Goal: Task Accomplishment & Management: Manage account settings

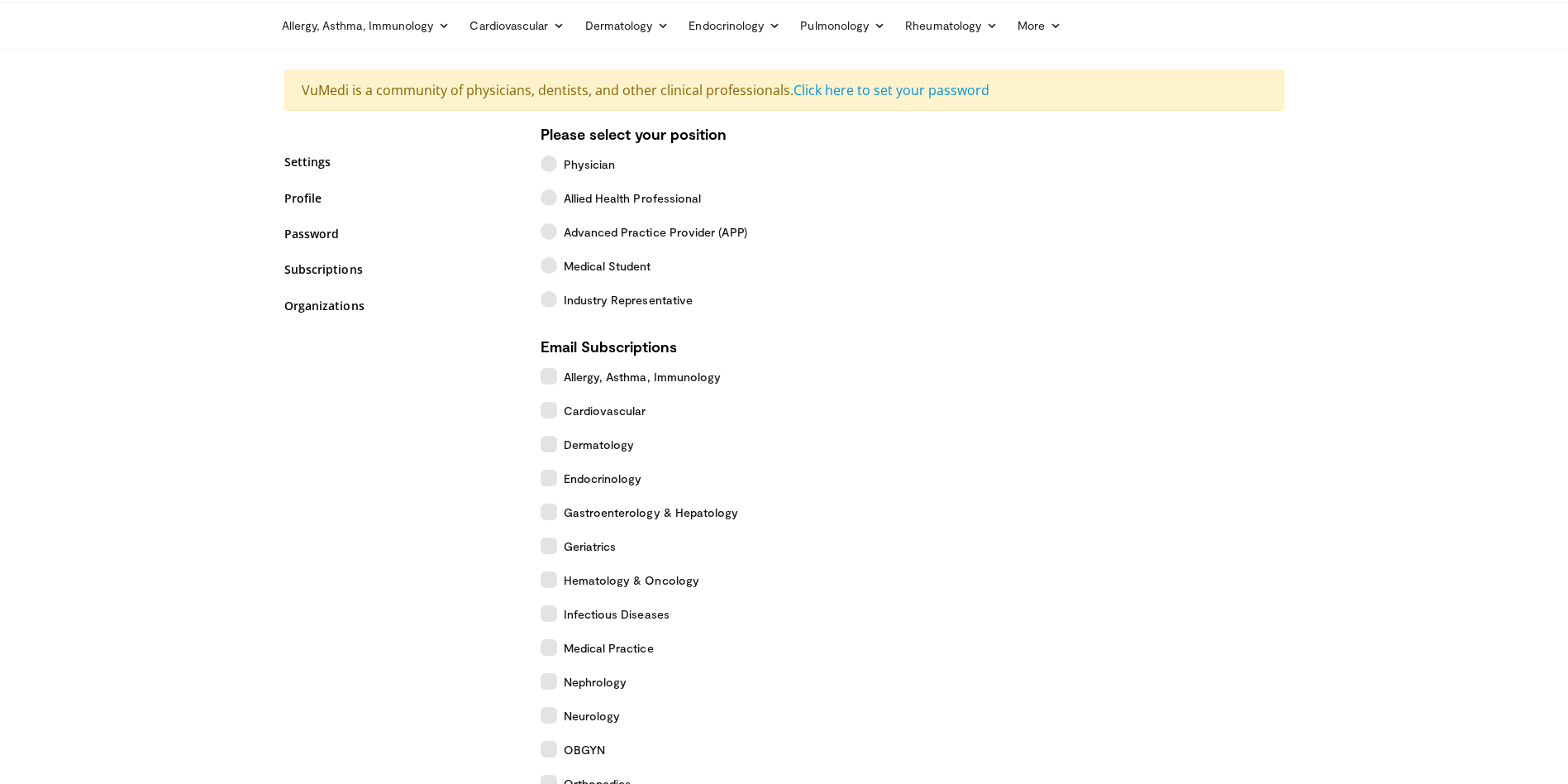
scroll to position [248, 0]
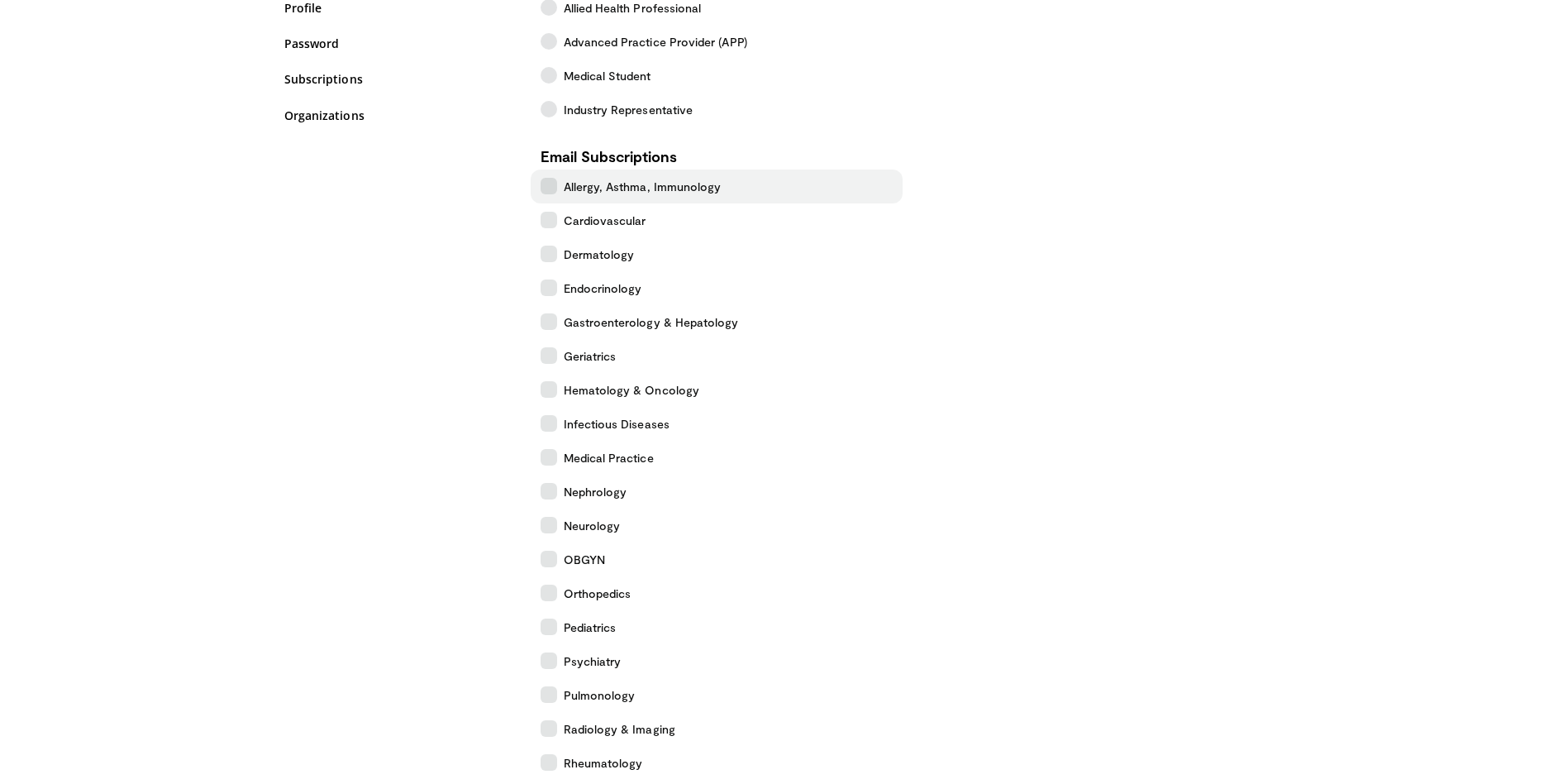
click at [551, 186] on icon at bounding box center [549, 186] width 17 height 17
click at [546, 290] on icon at bounding box center [549, 288] width 17 height 17
click at [542, 501] on label "Nephrology" at bounding box center [716, 491] width 372 height 34
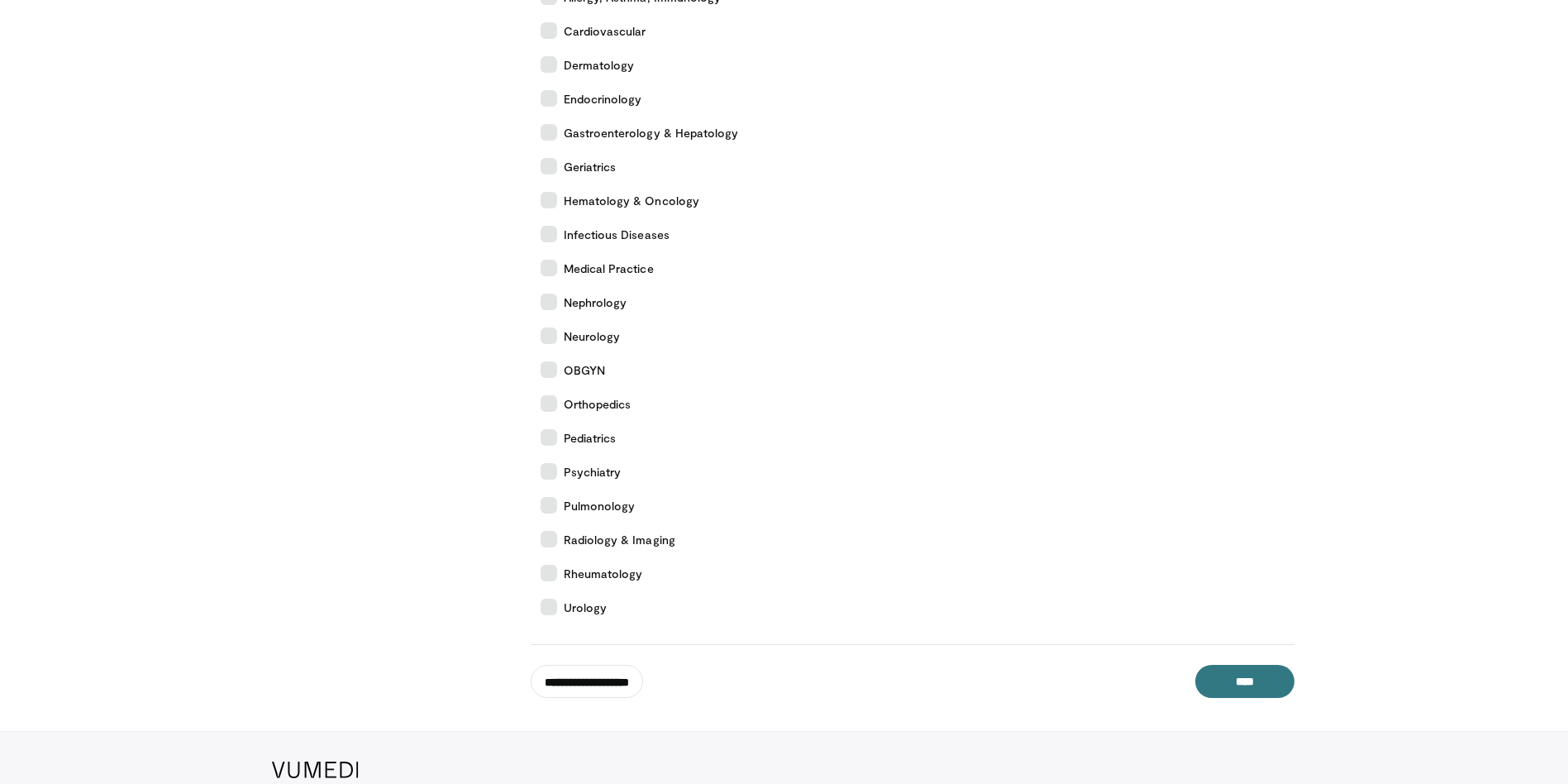
scroll to position [515, 0]
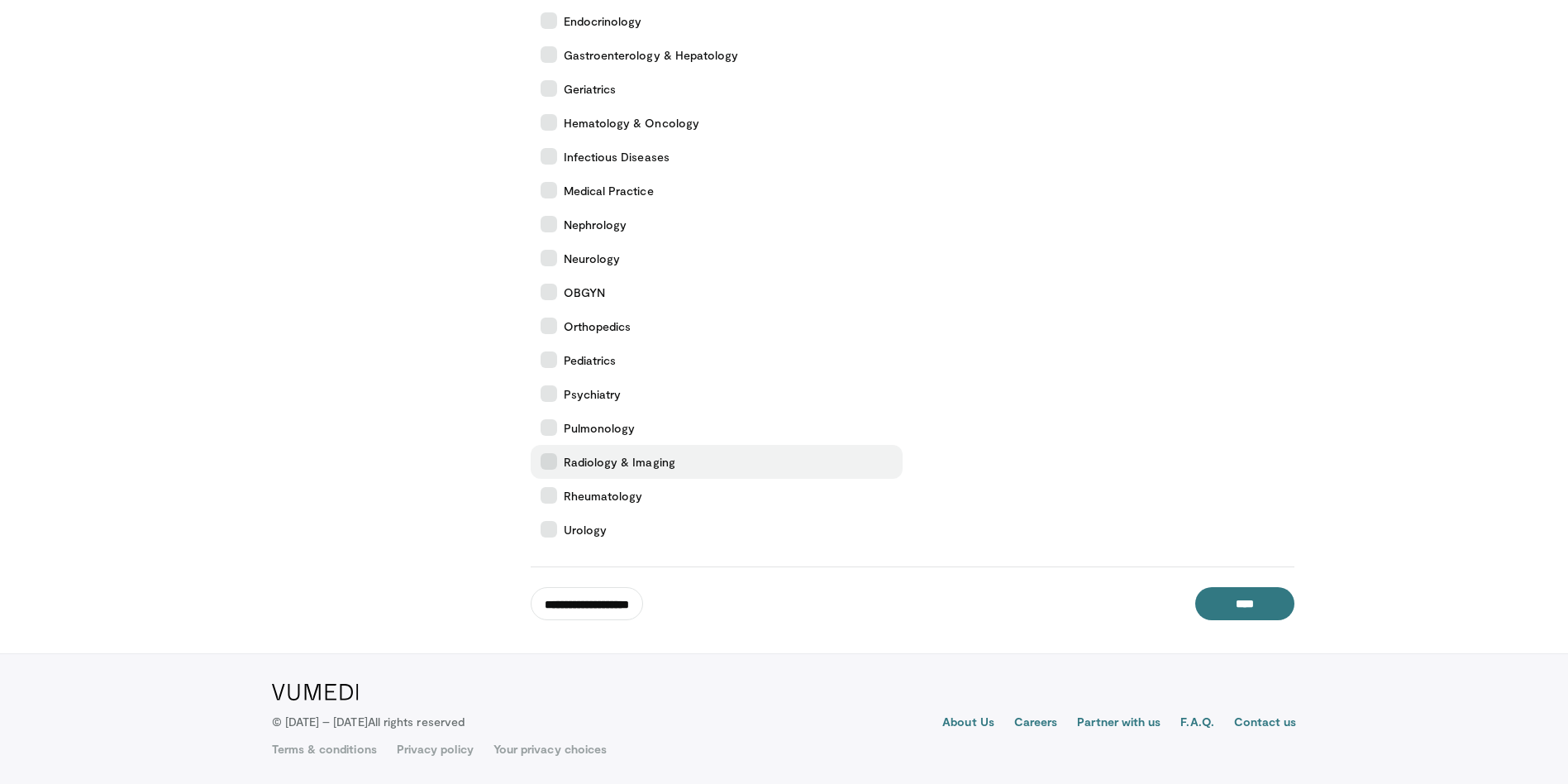
drag, startPoint x: 547, startPoint y: 454, endPoint x: 561, endPoint y: 454, distance: 14.0
click at [547, 455] on icon at bounding box center [549, 461] width 17 height 17
drag, startPoint x: 552, startPoint y: 492, endPoint x: 552, endPoint y: 474, distance: 18.0
click at [552, 492] on icon at bounding box center [549, 495] width 17 height 17
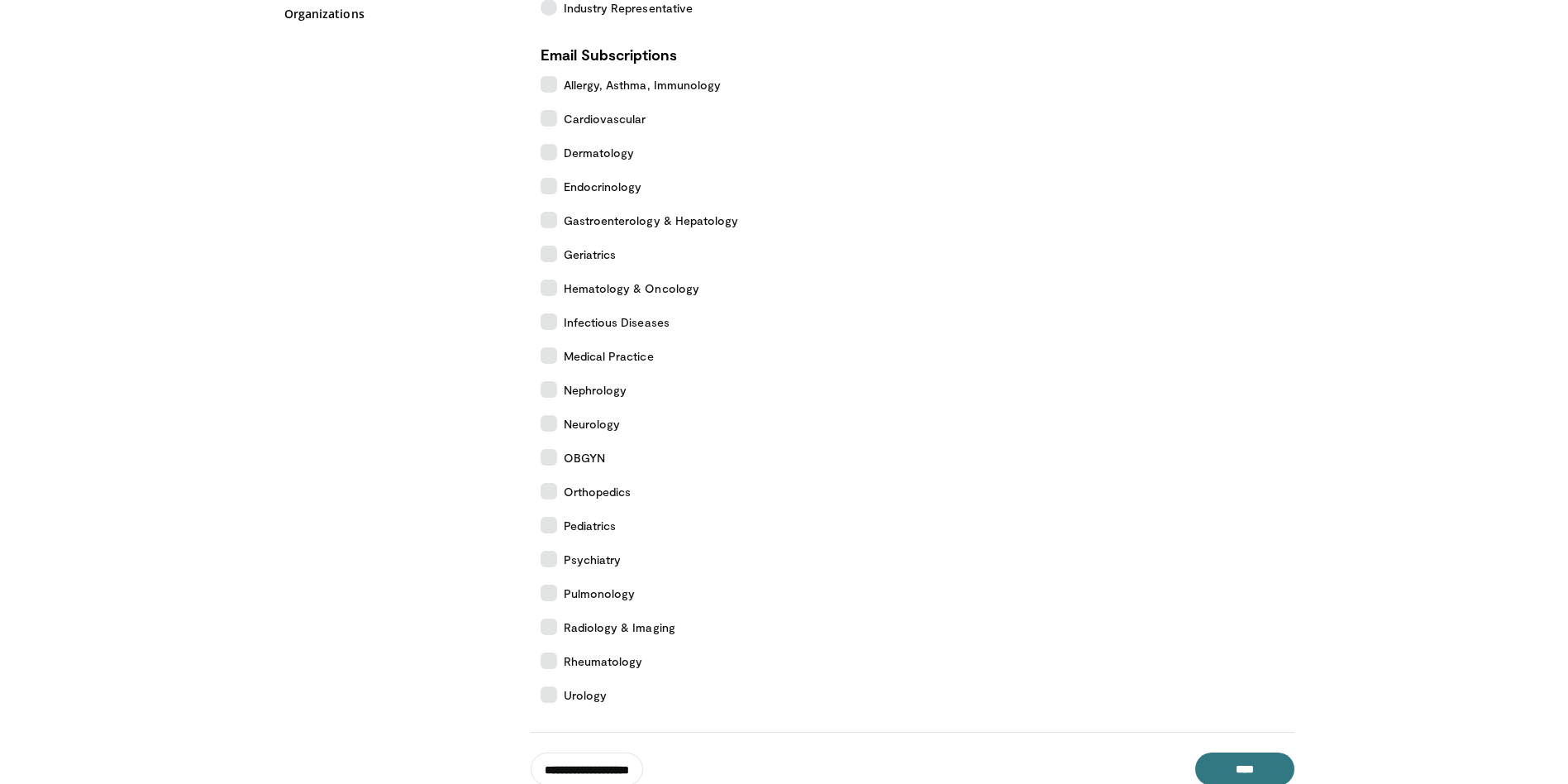
scroll to position [433, 0]
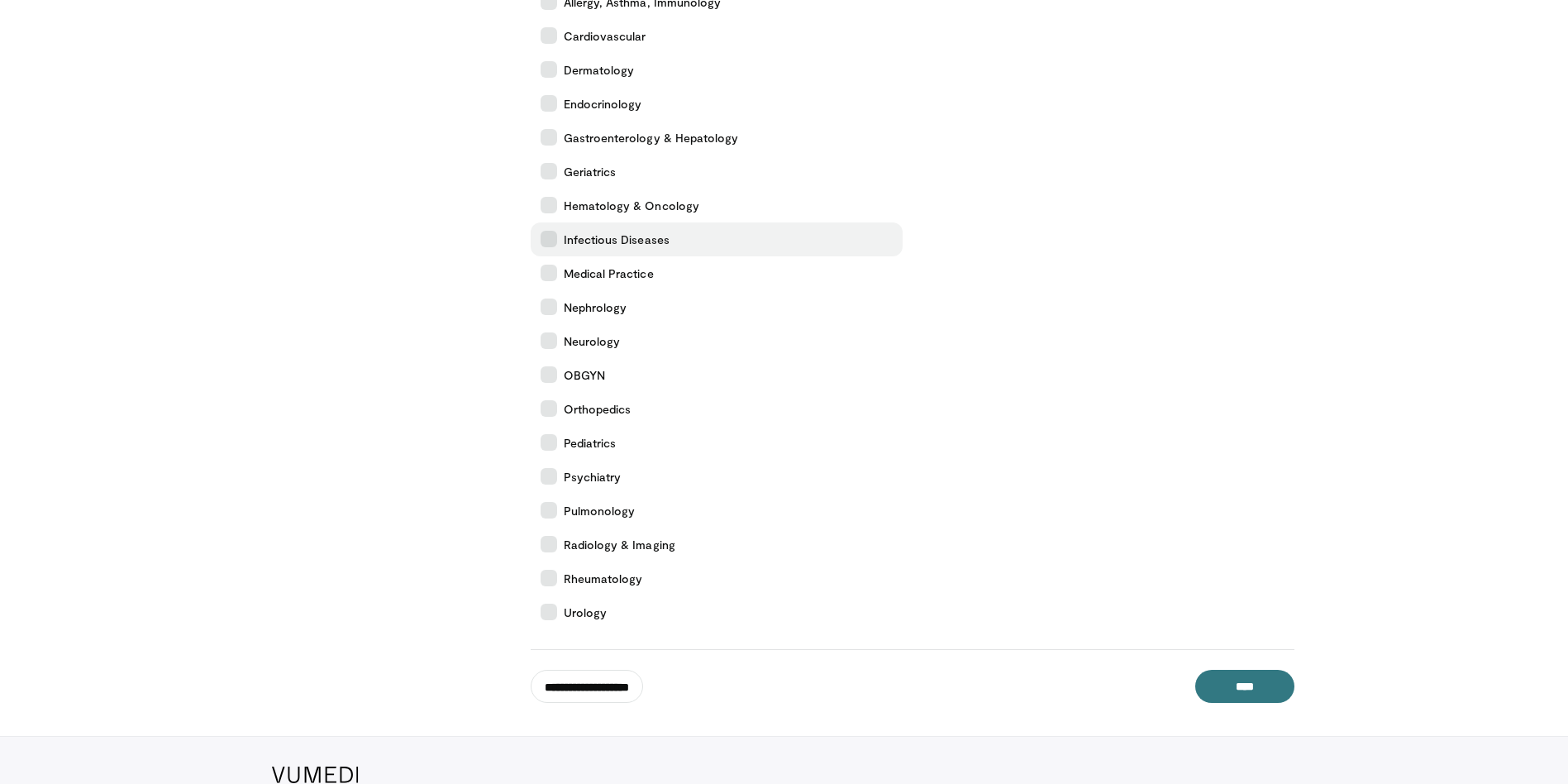
click at [552, 233] on icon at bounding box center [549, 239] width 17 height 17
click at [1230, 684] on input "****" at bounding box center [1244, 687] width 99 height 33
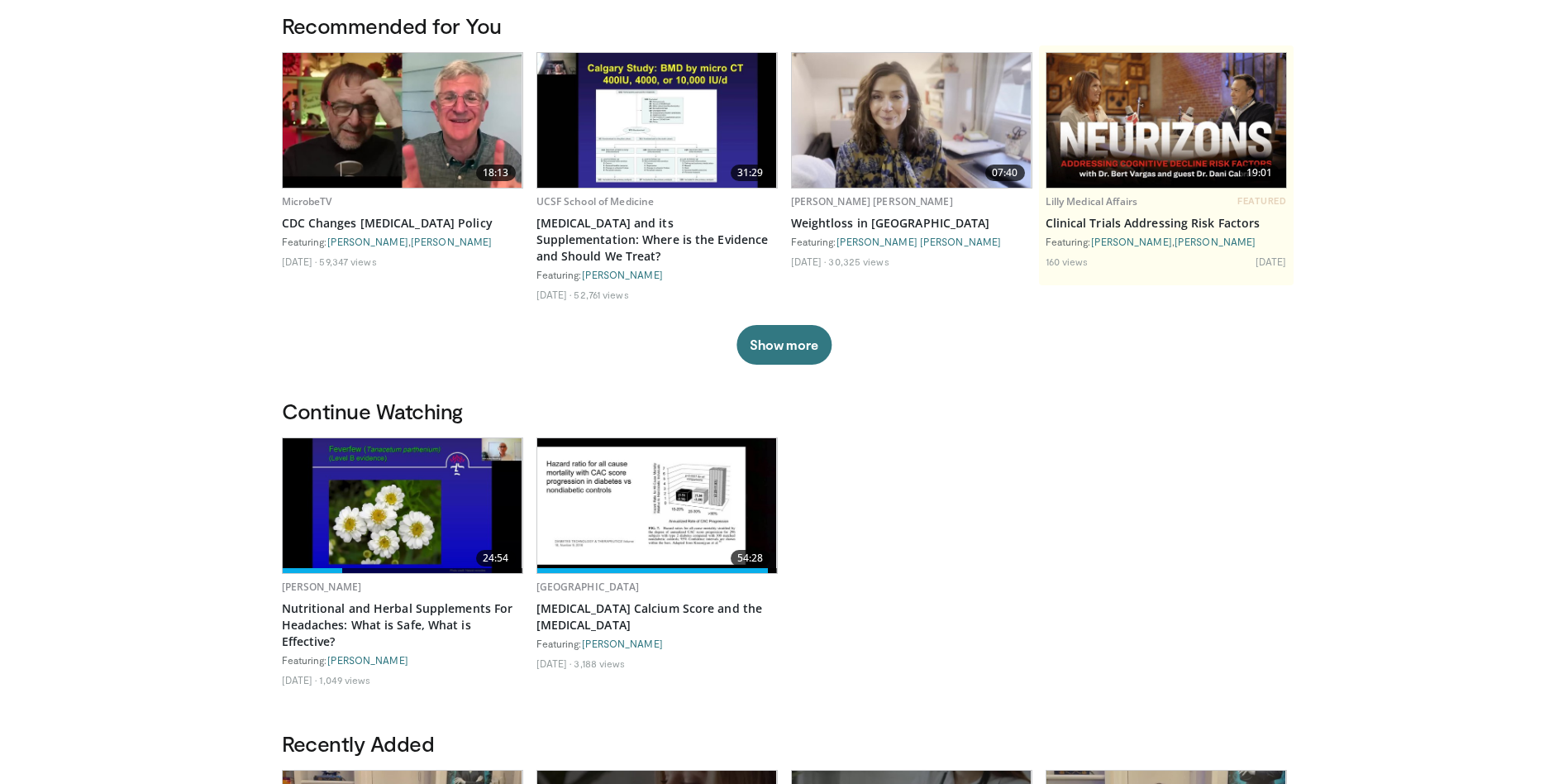
scroll to position [248, 0]
